Goal: Find specific page/section: Find specific page/section

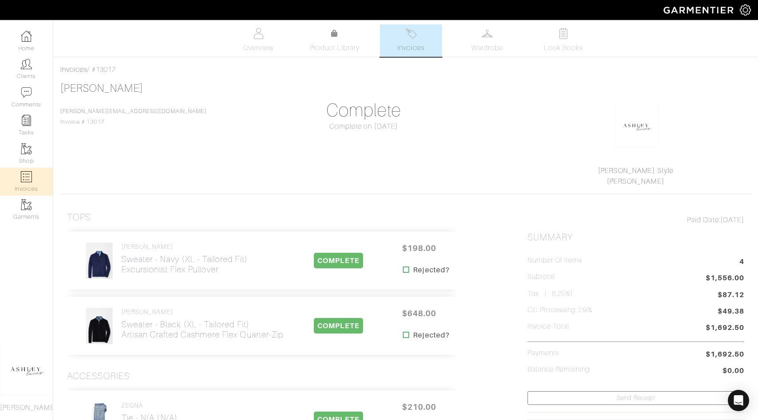
click at [19, 181] on link "Invoices" at bounding box center [26, 181] width 53 height 28
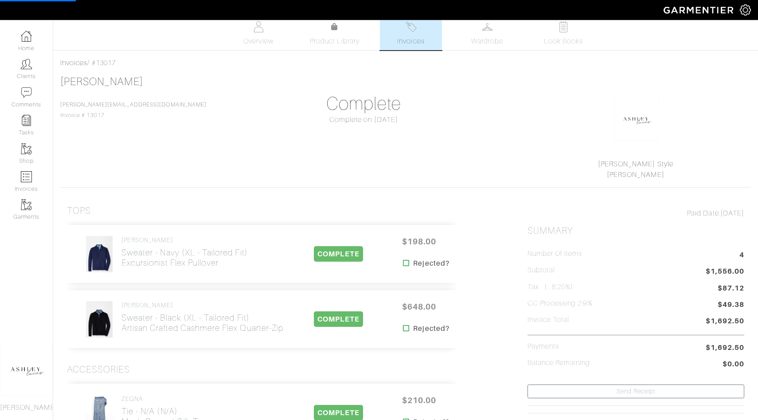
select select
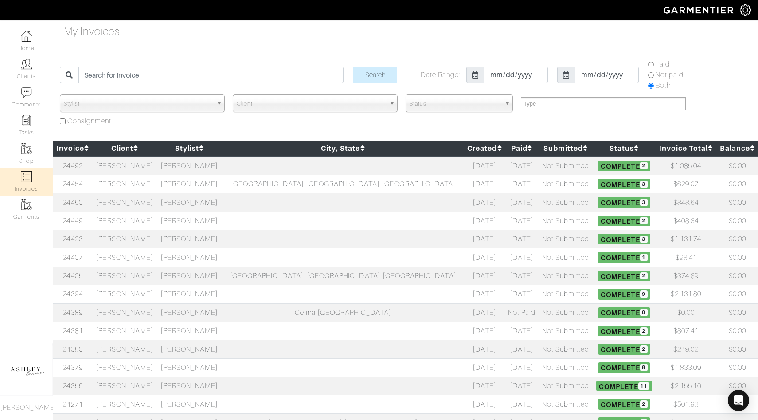
scroll to position [21, 0]
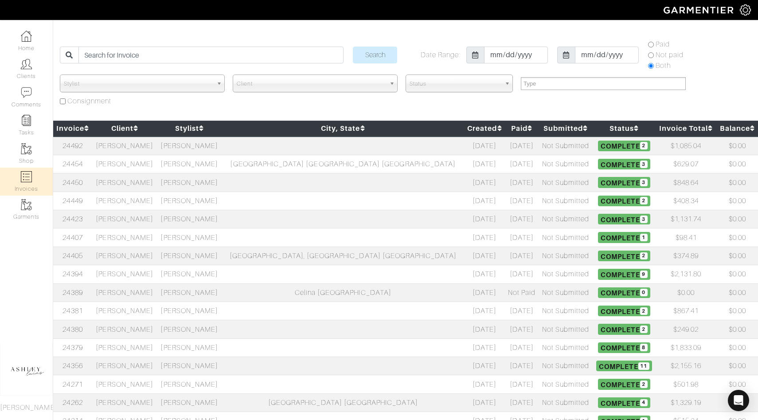
click at [155, 220] on td "[PERSON_NAME]" at bounding box center [124, 219] width 65 height 18
